Goal: Task Accomplishment & Management: Use online tool/utility

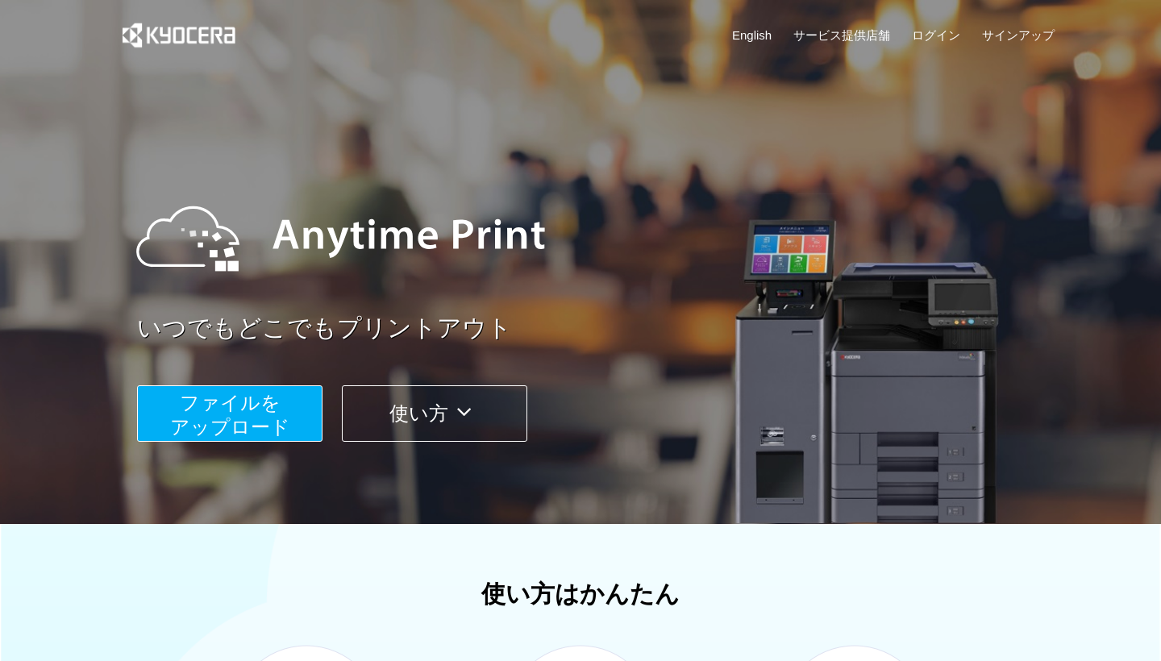
click at [219, 426] on span "ファイルを ​​アップロード" at bounding box center [230, 415] width 120 height 46
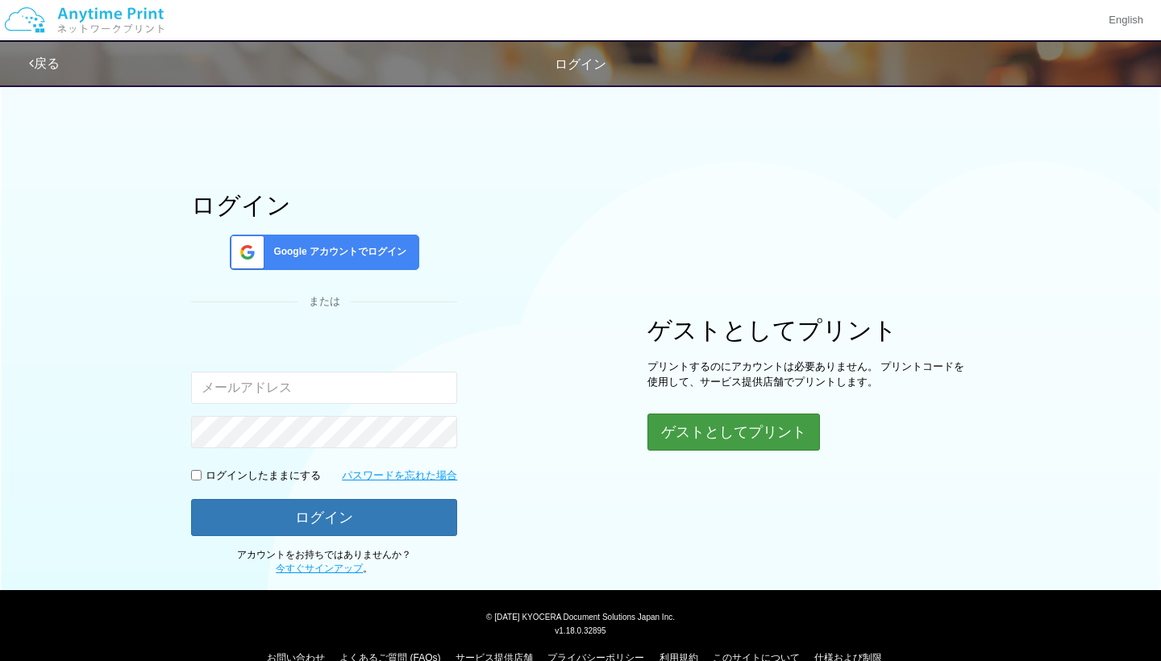
click at [714, 437] on button "ゲストとしてプリント" at bounding box center [734, 432] width 173 height 37
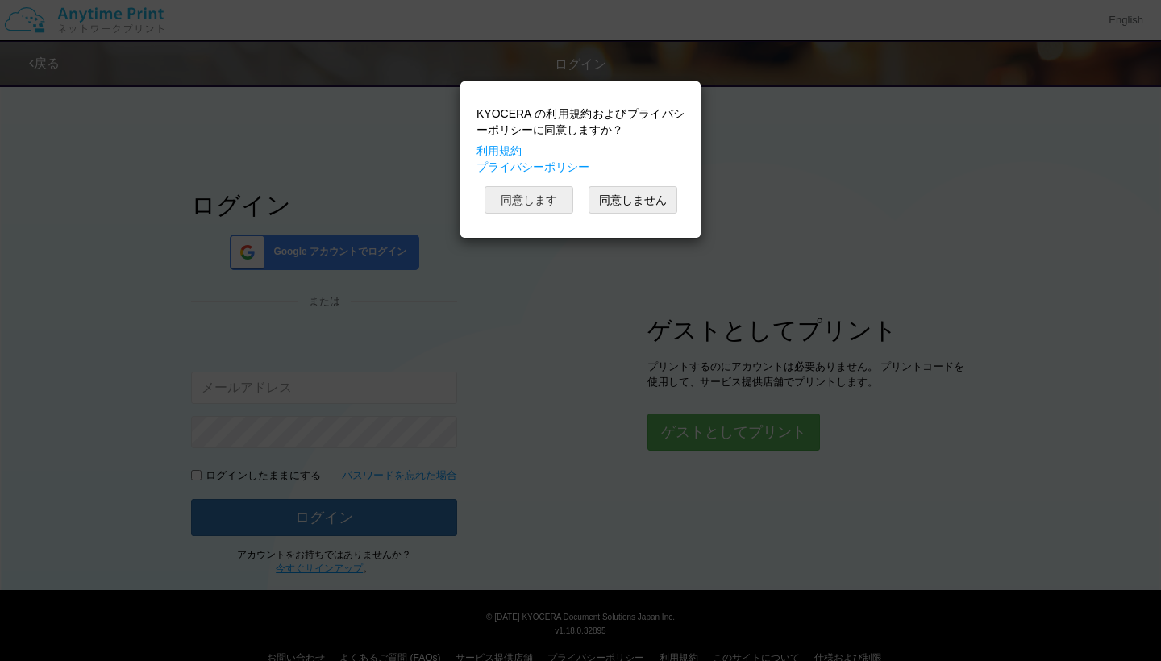
click at [535, 194] on button "同意します" at bounding box center [529, 199] width 89 height 27
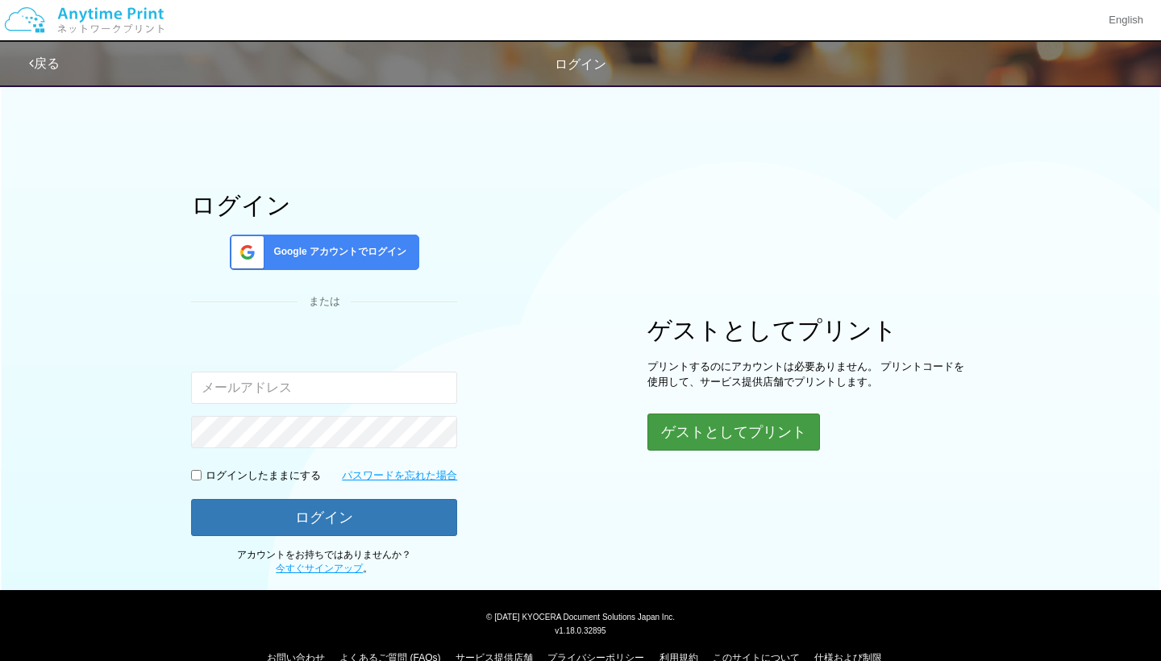
click at [757, 432] on button "ゲストとしてプリント" at bounding box center [734, 432] width 173 height 37
click at [723, 440] on button "ゲストとしてプリント" at bounding box center [734, 432] width 173 height 37
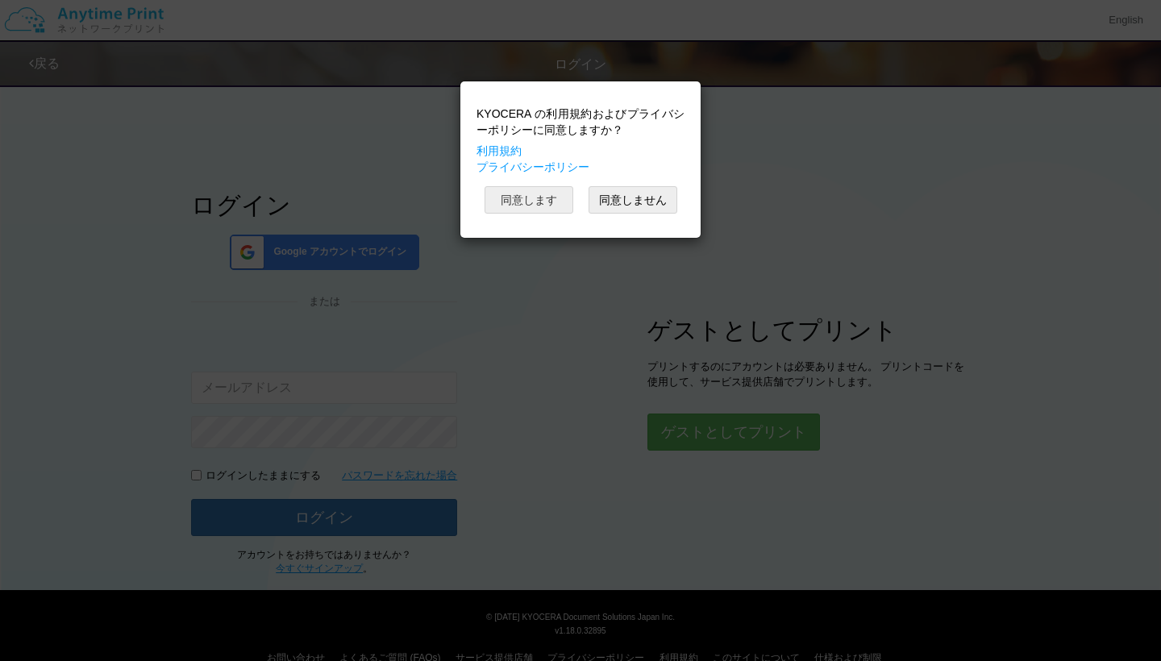
click at [534, 206] on button "同意します" at bounding box center [529, 199] width 89 height 27
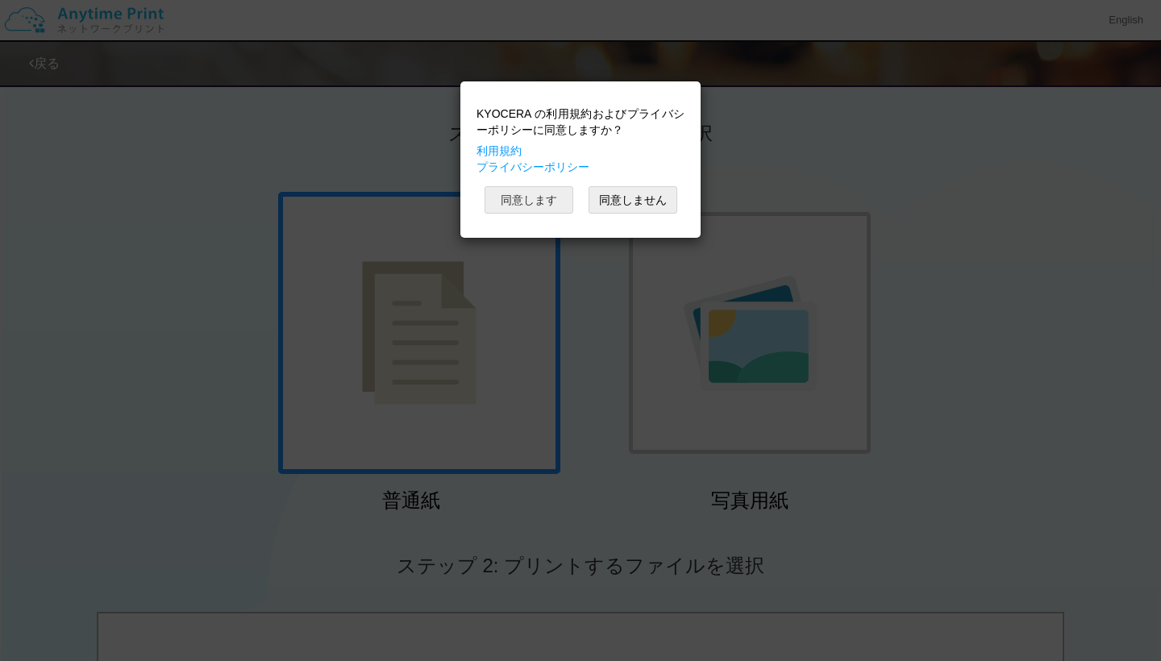
click at [536, 194] on button "同意します" at bounding box center [529, 199] width 89 height 27
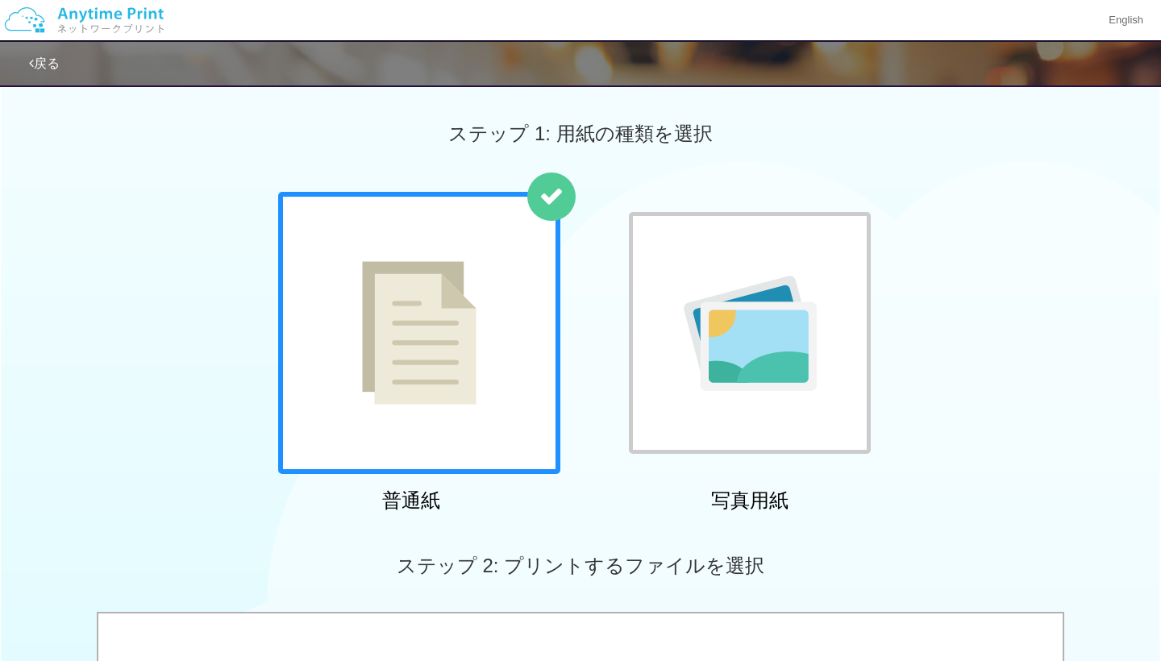
click at [752, 356] on img at bounding box center [750, 333] width 133 height 115
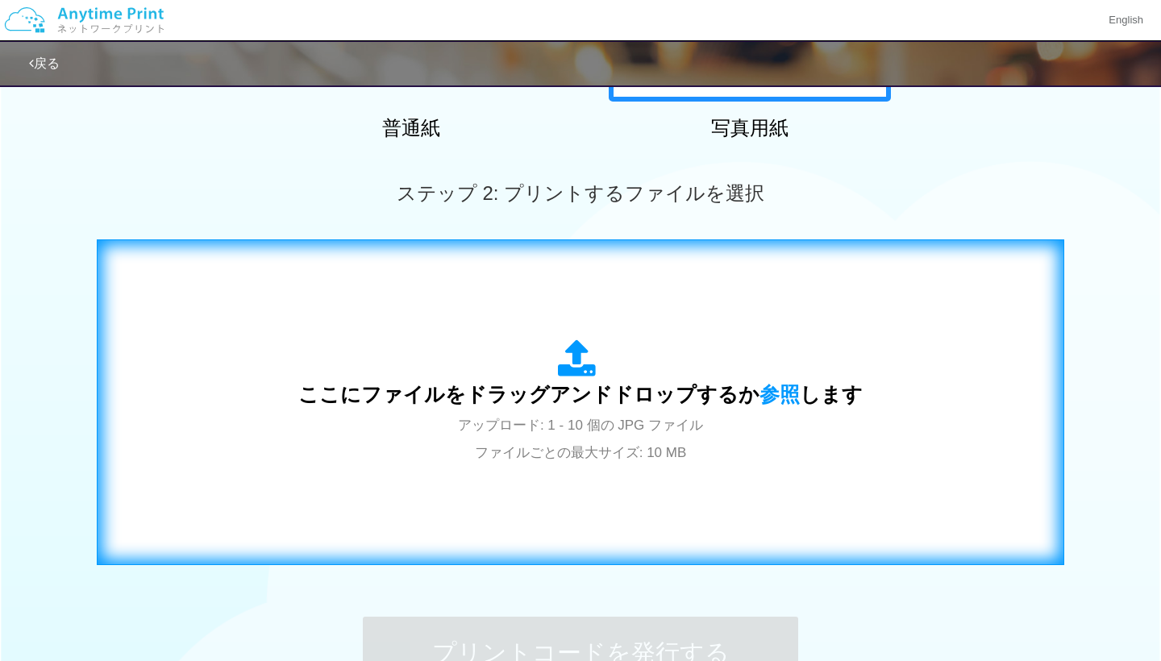
scroll to position [373, 0]
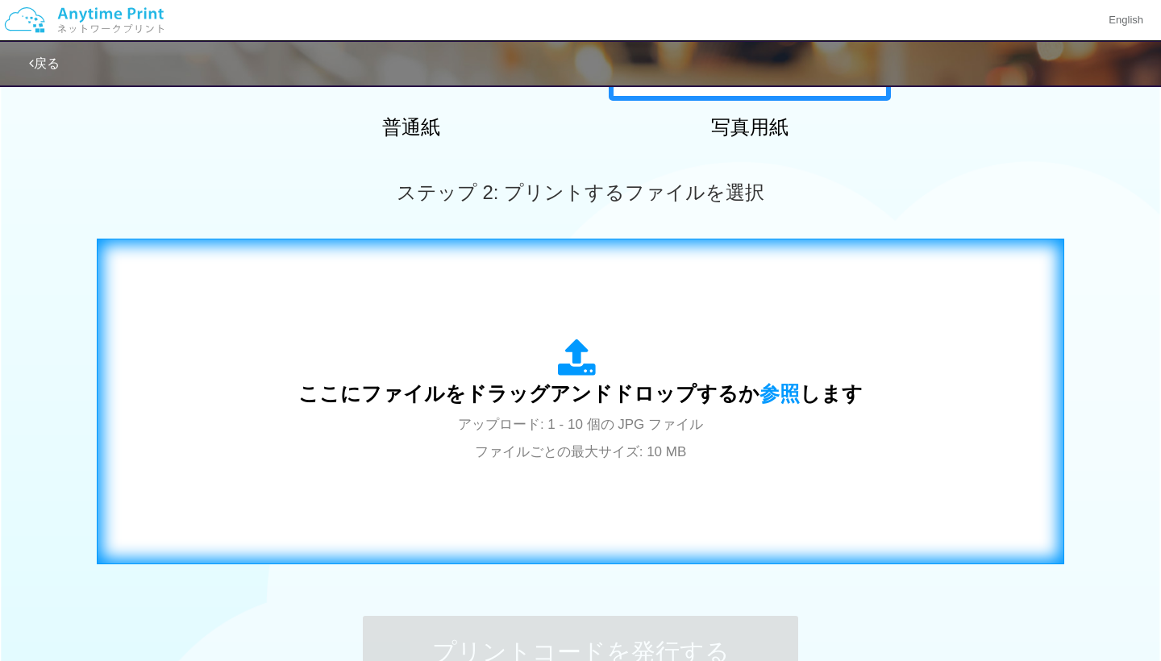
click at [748, 455] on div "ここにファイルをドラッグアンドドロップするか 参照 します アップロード: 1 - 10 個の JPG ファイル ファイルごとの最大サイズ: 10 MB" at bounding box center [580, 402] width 565 height 126
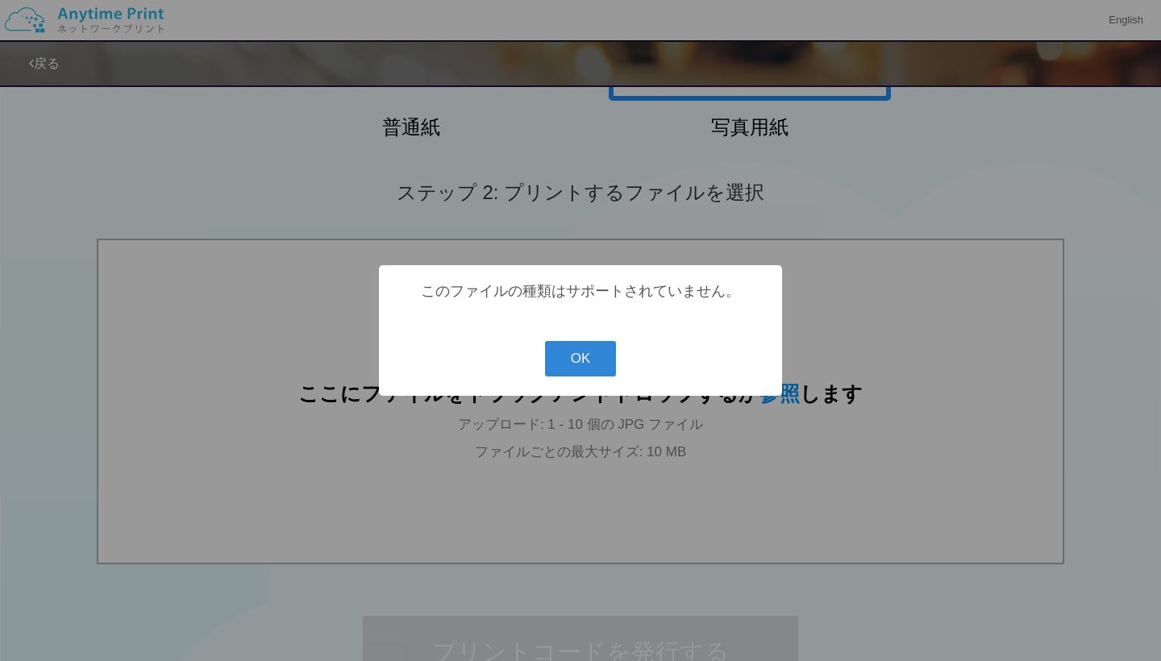
click at [577, 380] on div "? ! i このファイルの種類はサポートされていません。 OK Cancel ×" at bounding box center [580, 330] width 403 height 131
click at [590, 363] on button "OK" at bounding box center [581, 358] width 72 height 35
